Goal: Transaction & Acquisition: Purchase product/service

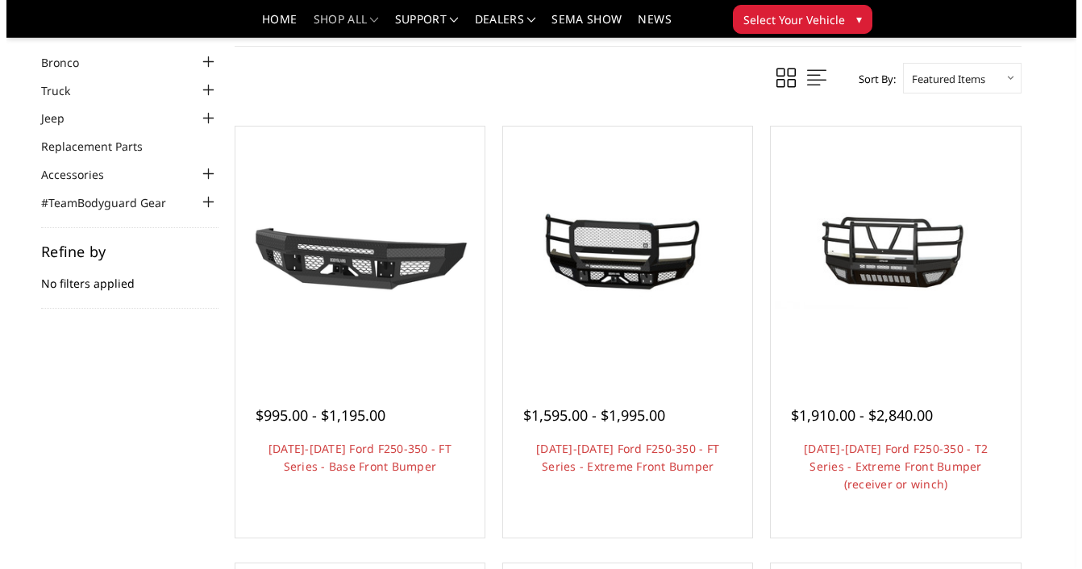
scroll to position [54, 0]
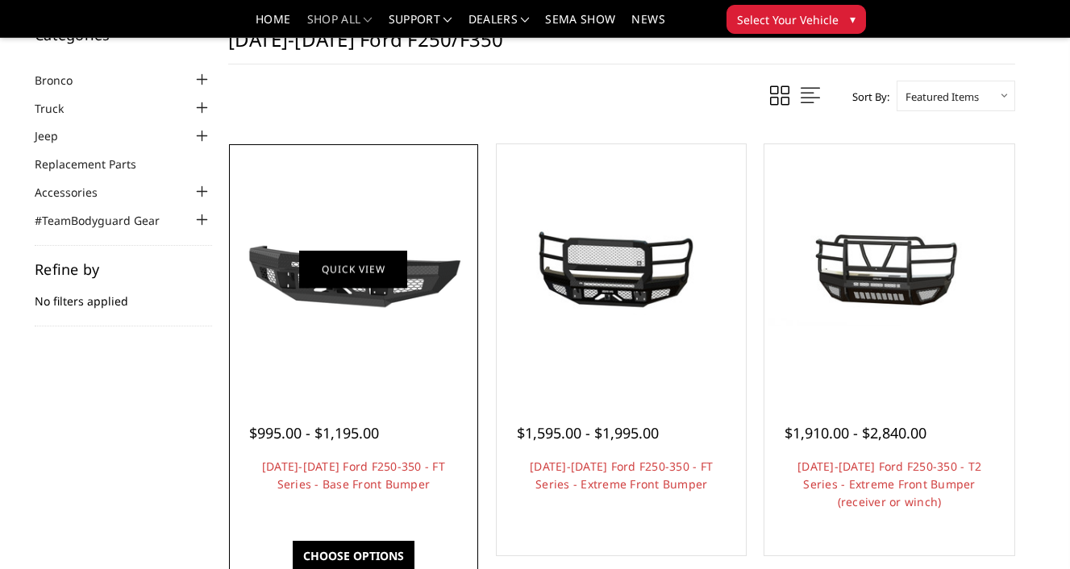
click at [374, 285] on link "Quick view" at bounding box center [353, 269] width 108 height 38
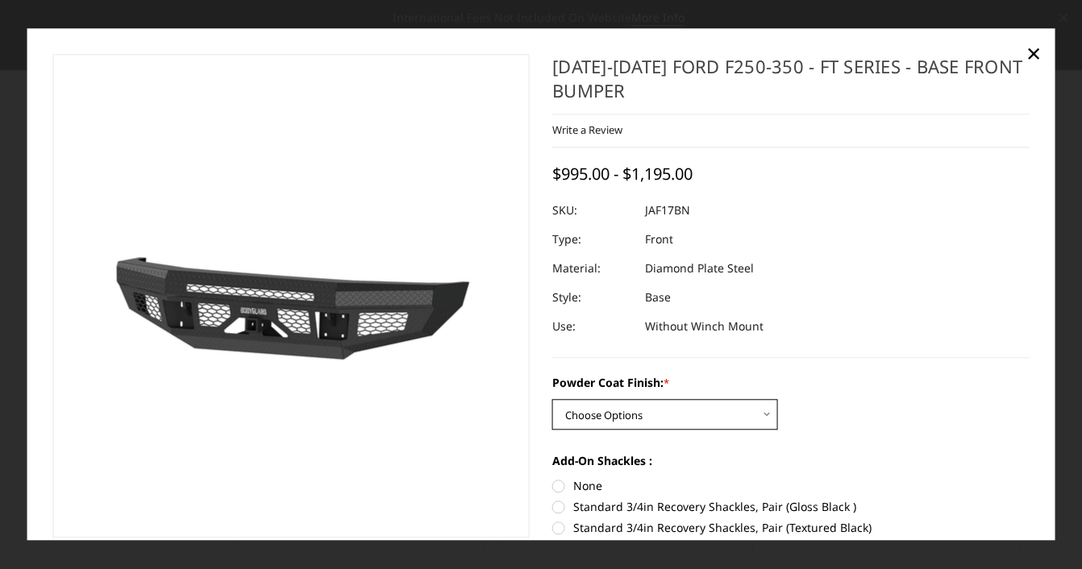
click at [595, 410] on select "Choose Options Bare Metal Gloss Black Powder Coat Textured Black Powder Coat" at bounding box center [665, 415] width 226 height 31
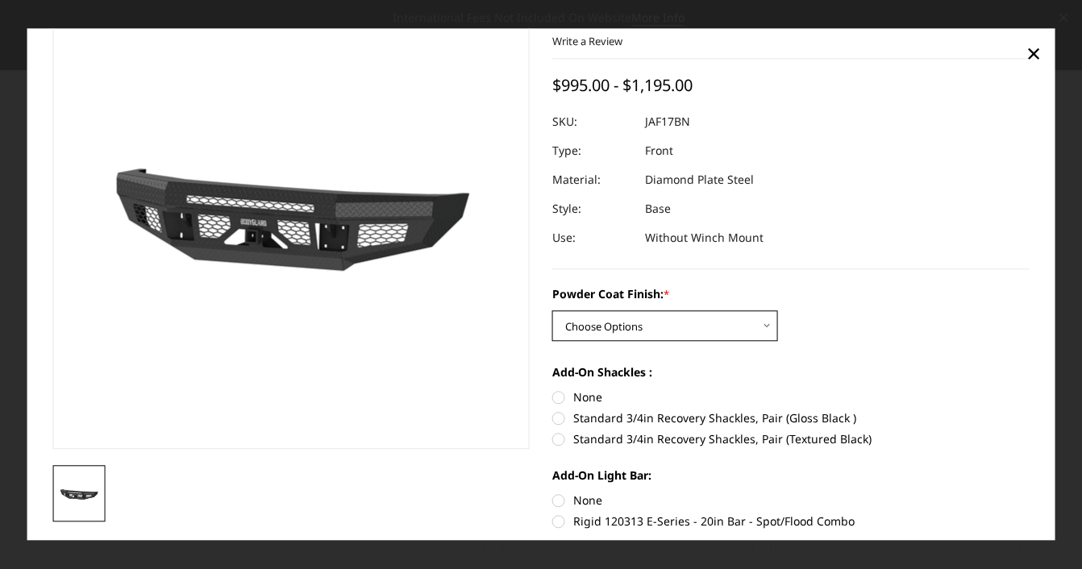
scroll to position [107, 0]
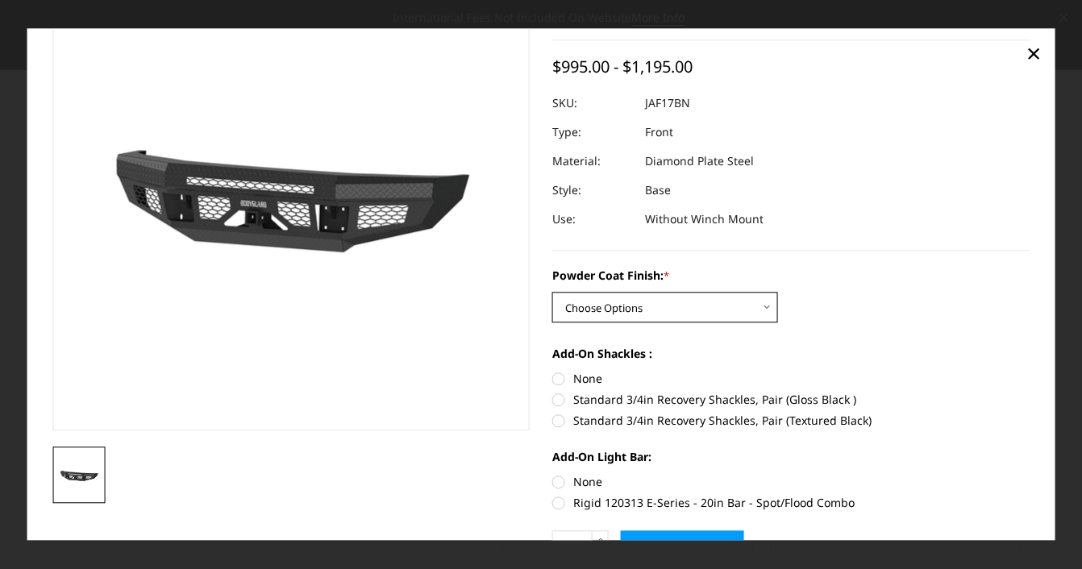
click at [678, 310] on select "Choose Options Bare Metal Gloss Black Powder Coat Textured Black Powder Coat" at bounding box center [665, 308] width 226 height 31
select select "3374"
click at [552, 293] on select "Choose Options Bare Metal Gloss Black Powder Coat Textured Black Powder Coat" at bounding box center [665, 308] width 226 height 31
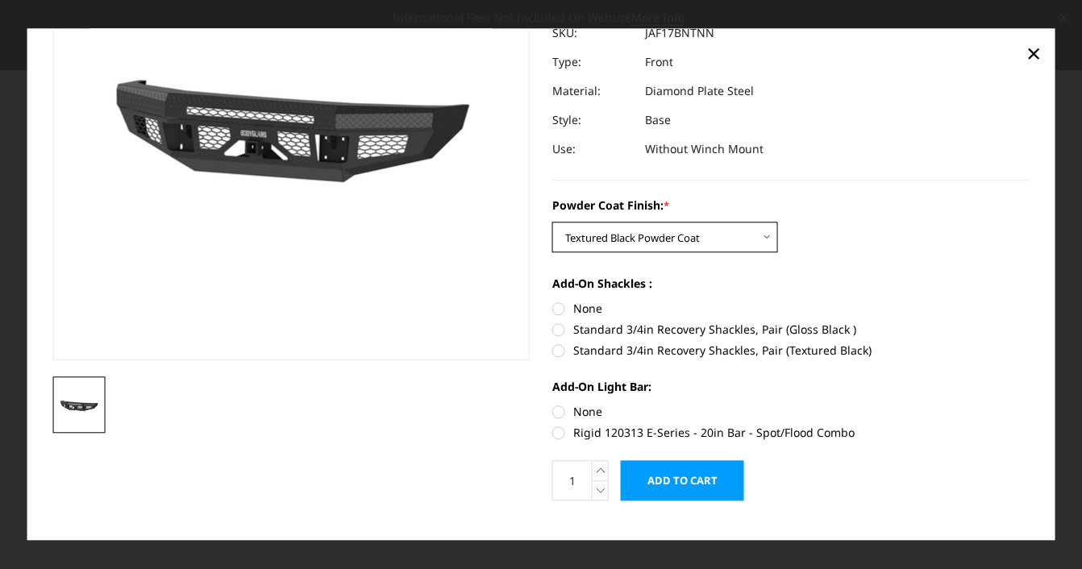
scroll to position [203, 0]
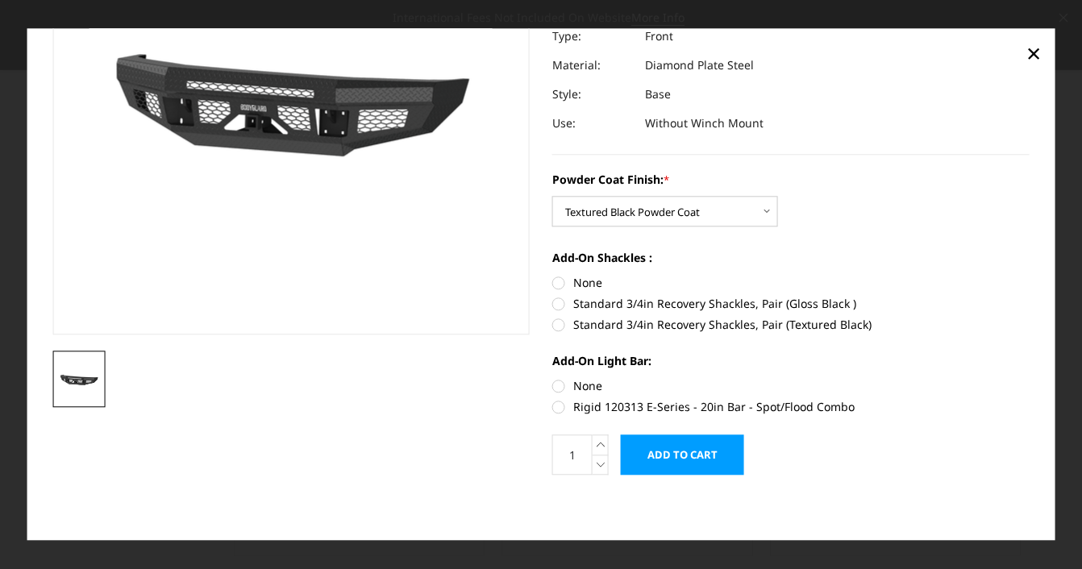
click at [555, 326] on label "Standard 3/4in Recovery Shackles, Pair (Textured Black)" at bounding box center [790, 325] width 477 height 17
click at [1030, 297] on input "Standard 3/4in Recovery Shackles, Pair (Textured Black)" at bounding box center [1030, 296] width 1 height 1
radio input "true"
click at [556, 385] on label "None" at bounding box center [790, 386] width 477 height 17
click at [553, 379] on input "None" at bounding box center [552, 378] width 1 height 1
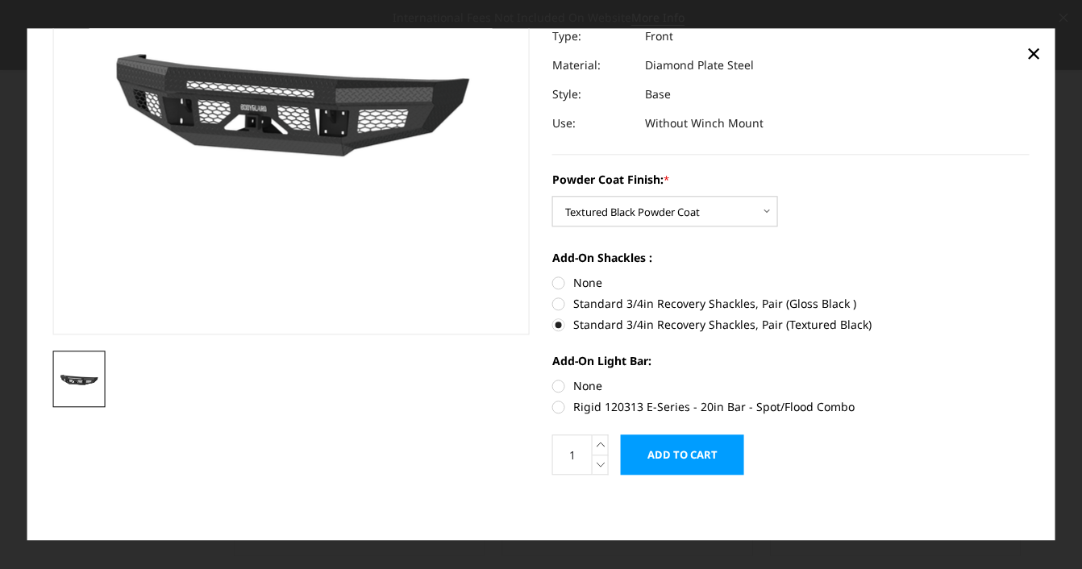
radio input "true"
click at [554, 407] on label "Rigid 120313 E-Series - 20in Bar - Spot/Flood Combo" at bounding box center [790, 407] width 477 height 17
click at [1030, 379] on input "Rigid 120313 E-Series - 20in Bar - Spot/Flood Combo" at bounding box center [1030, 378] width 1 height 1
radio input "true"
click at [556, 386] on label "None" at bounding box center [790, 386] width 477 height 17
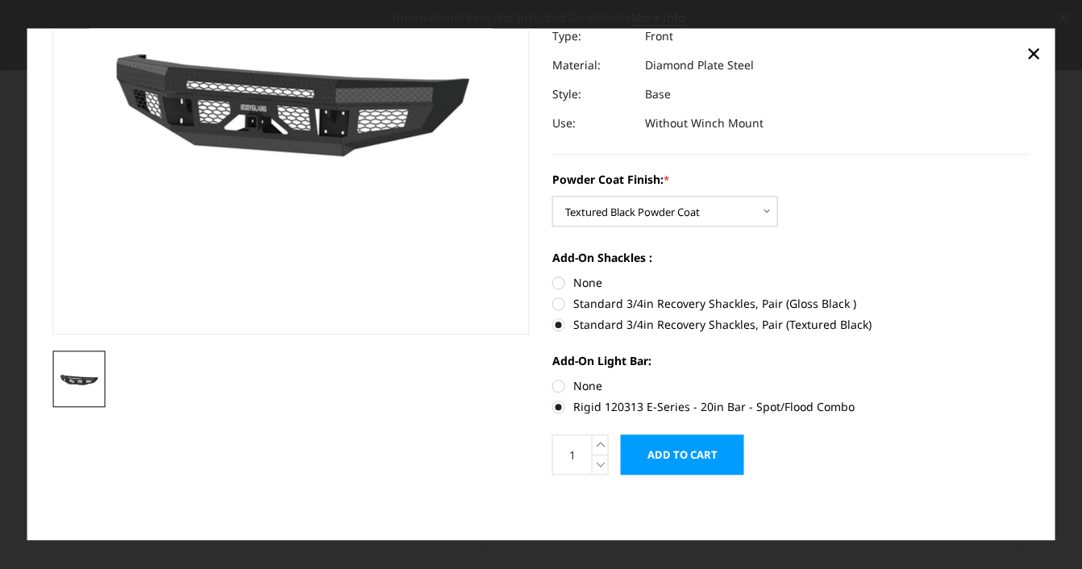
click at [553, 379] on input "None" at bounding box center [552, 378] width 1 height 1
radio input "true"
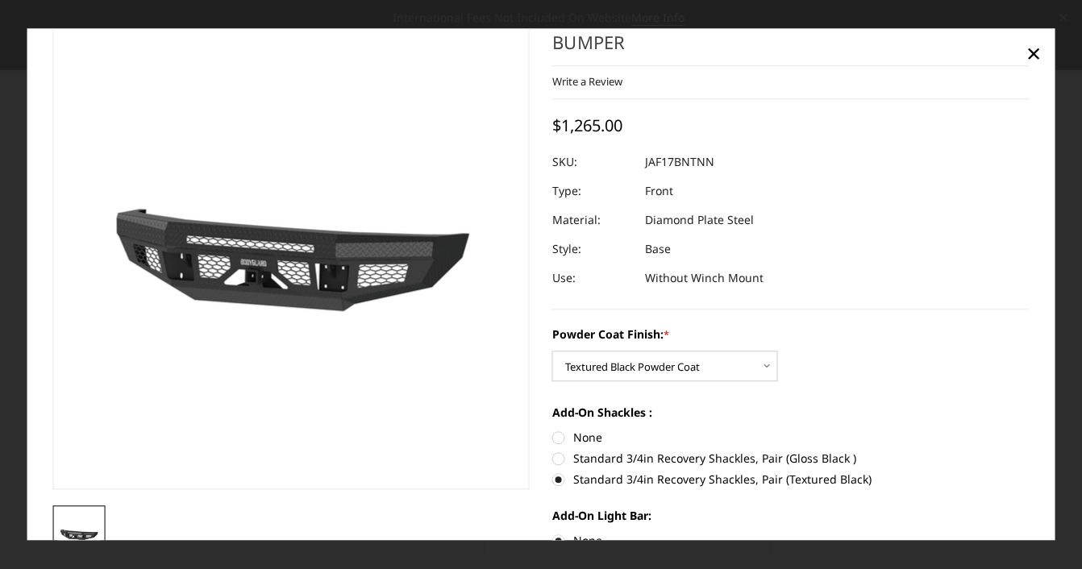
scroll to position [0, 0]
